Goal: Information Seeking & Learning: Learn about a topic

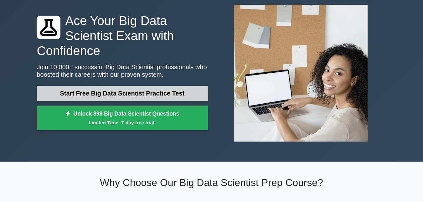
click at [96, 90] on link "Start Free Big Data Scientist Practice Test" at bounding box center [122, 93] width 171 height 15
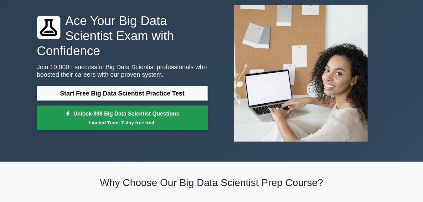
click at [111, 119] on small "Limited Time: 7-day free trial!" at bounding box center [122, 122] width 155 height 7
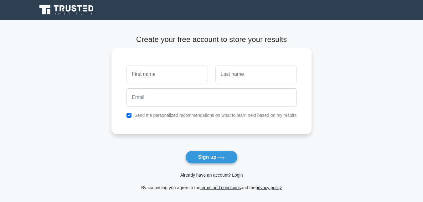
click at [149, 73] on input "text" at bounding box center [166, 74] width 81 height 18
type input "Gabriel"
click at [235, 77] on input "text" at bounding box center [255, 74] width 81 height 18
type input "Oyetunji"
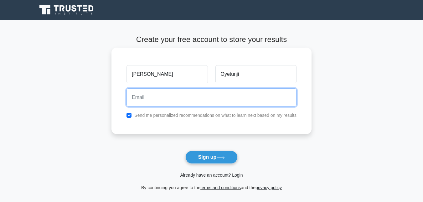
click at [203, 99] on input "email" at bounding box center [211, 97] width 170 height 18
type input "gabrieloyetunji25@gmail.com"
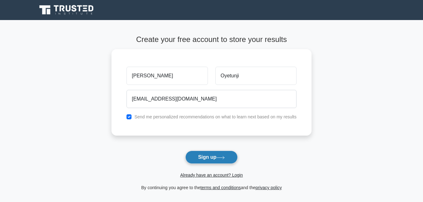
click at [216, 161] on button "Sign up" at bounding box center [211, 157] width 53 height 13
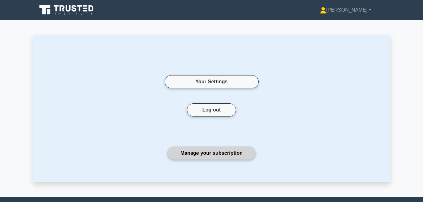
click at [210, 156] on link "Manage your subscription" at bounding box center [211, 153] width 88 height 13
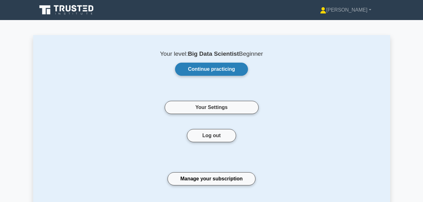
click at [216, 68] on link "Continue practicing" at bounding box center [211, 69] width 73 height 13
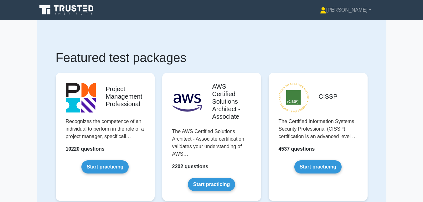
click at [265, 160] on div "CISSP The Certified Information Systems Security Professional (CISSP) certifica…" at bounding box center [318, 142] width 106 height 148
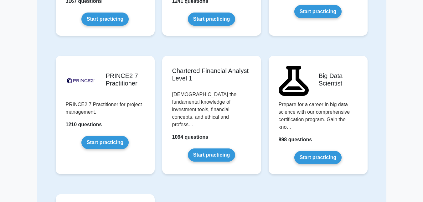
scroll to position [1271, 0]
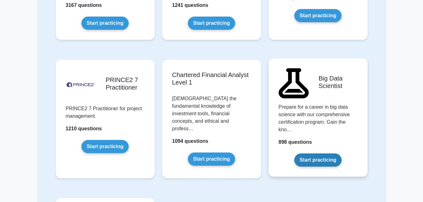
click at [329, 156] on link "Start practicing" at bounding box center [317, 159] width 47 height 13
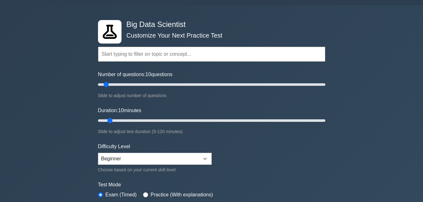
scroll to position [13, 0]
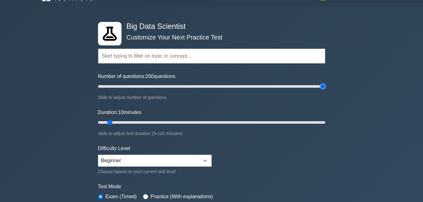
drag, startPoint x: 106, startPoint y: 86, endPoint x: 352, endPoint y: 83, distance: 246.1
type input "200"
click at [325, 83] on input "Number of questions: 200 questions" at bounding box center [211, 87] width 227 height 8
drag, startPoint x: 109, startPoint y: 122, endPoint x: 353, endPoint y: 129, distance: 244.3
type input "120"
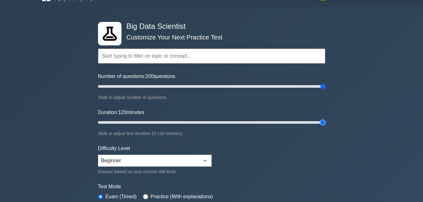
click at [325, 126] on input "Duration: 120 minutes" at bounding box center [211, 123] width 227 height 8
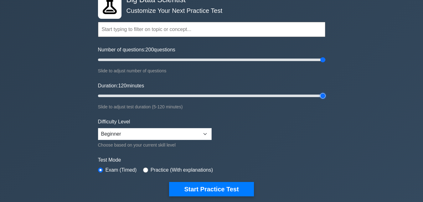
scroll to position [40, 0]
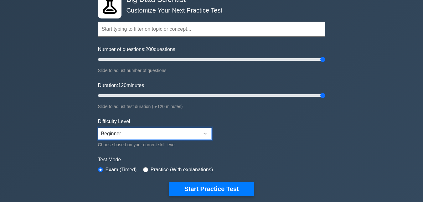
click at [205, 139] on select "Beginner Intermediate Expert" at bounding box center [155, 134] width 114 height 12
select select "intermediate"
click at [98, 128] on select "Beginner Intermediate Expert" at bounding box center [155, 134] width 114 height 12
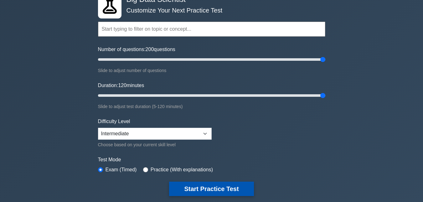
click at [189, 185] on button "Start Practice Test" at bounding box center [211, 189] width 85 height 14
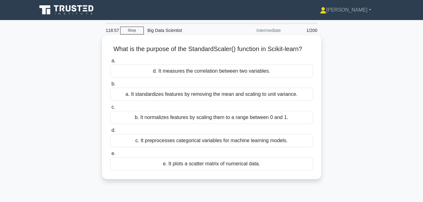
click at [228, 145] on div "c. It preprocesses categorical variables for machine learning models." at bounding box center [211, 140] width 203 height 13
click at [110, 132] on input "d. c. It preprocesses categorical variables for machine learning models." at bounding box center [110, 130] width 0 height 4
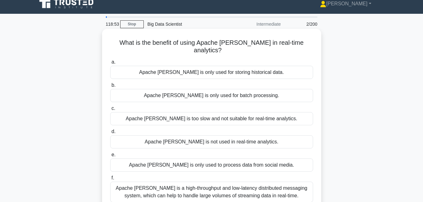
scroll to position [7, 0]
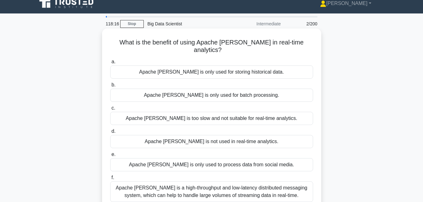
click at [209, 65] on div "Apache Kafka is only used for storing historical data." at bounding box center [211, 71] width 203 height 13
click at [110, 63] on input "a. Apache Kafka is only used for storing historical data." at bounding box center [110, 62] width 0 height 4
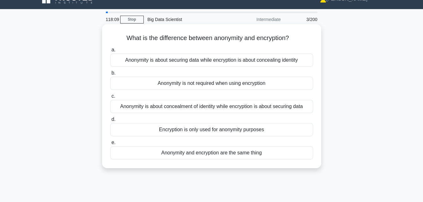
scroll to position [12, 0]
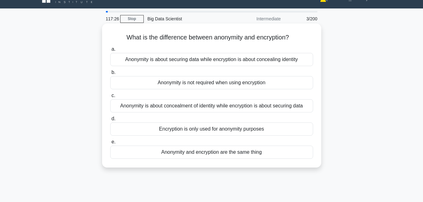
click at [173, 107] on div "Anonymity is about concealment of identity while encryption is about securing d…" at bounding box center [211, 105] width 203 height 13
click at [110, 98] on input "c. Anonymity is about concealment of identity while encryption is about securin…" at bounding box center [110, 96] width 0 height 4
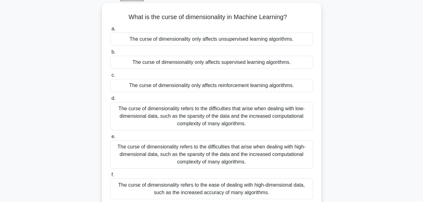
scroll to position [34, 0]
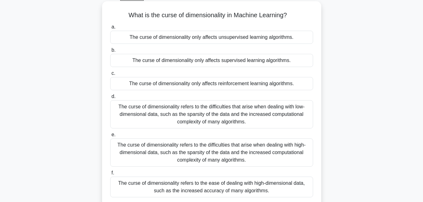
click at [176, 113] on div "The curse of dimensionality refers to the difficulties that arise when dealing …" at bounding box center [211, 114] width 203 height 28
click at [110, 99] on input "d. The curse of dimensionality refers to the difficulties that arise when deali…" at bounding box center [110, 97] width 0 height 4
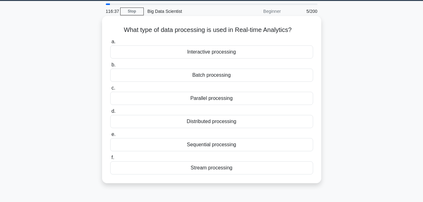
scroll to position [19, 0]
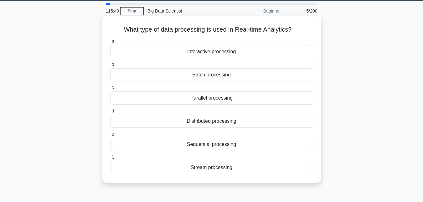
click at [214, 76] on div "Batch processing" at bounding box center [211, 74] width 203 height 13
click at [110, 67] on input "b. Batch processing" at bounding box center [110, 65] width 0 height 4
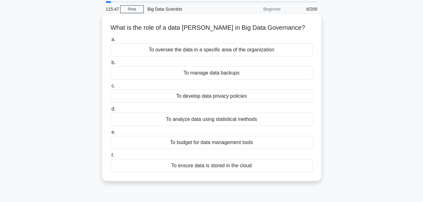
scroll to position [25, 0]
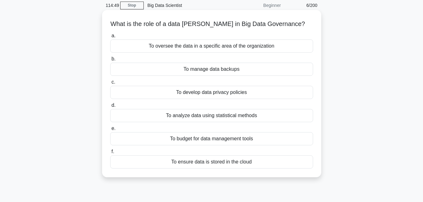
click at [218, 50] on div "To oversee the data in a specific area of the organization" at bounding box center [211, 45] width 203 height 13
click at [110, 38] on input "a. To oversee the data in a specific area of the organization" at bounding box center [110, 36] width 0 height 4
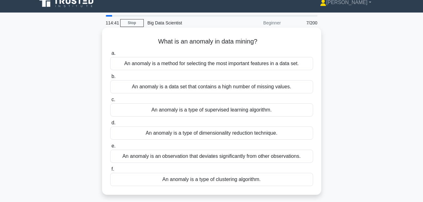
scroll to position [7, 0]
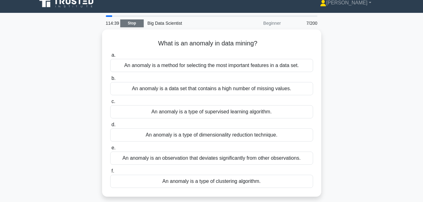
click at [136, 24] on link "Stop" at bounding box center [131, 23] width 23 height 8
